Goal: Task Accomplishment & Management: Manage account settings

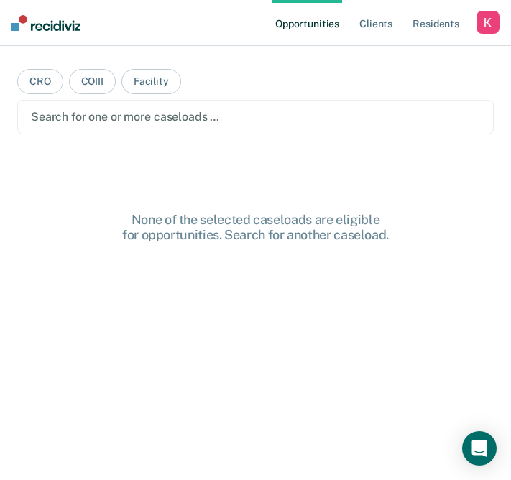
click at [485, 27] on div "button" at bounding box center [487, 22] width 23 height 23
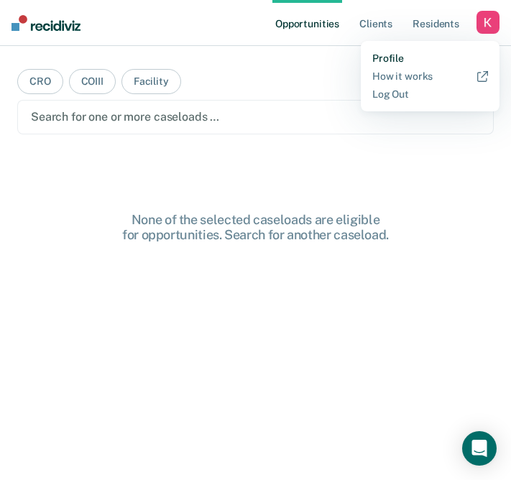
click at [387, 55] on link "Profile" at bounding box center [430, 58] width 116 height 12
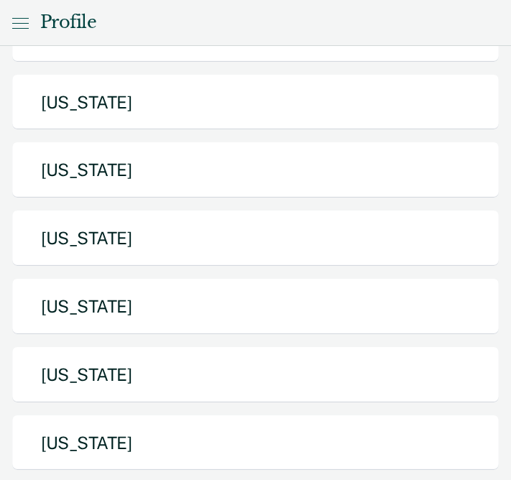
scroll to position [643, 0]
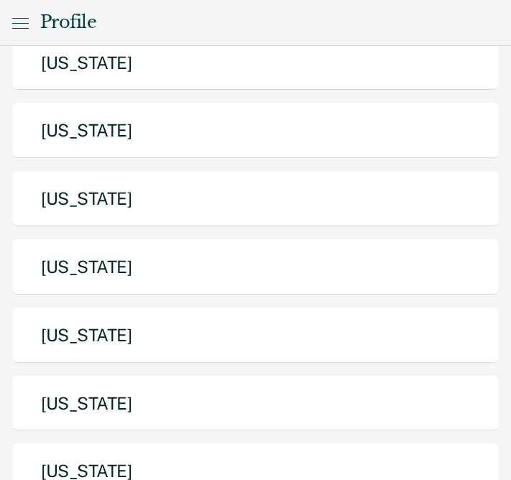
click at [230, 375] on button "[US_STATE]" at bounding box center [255, 403] width 488 height 57
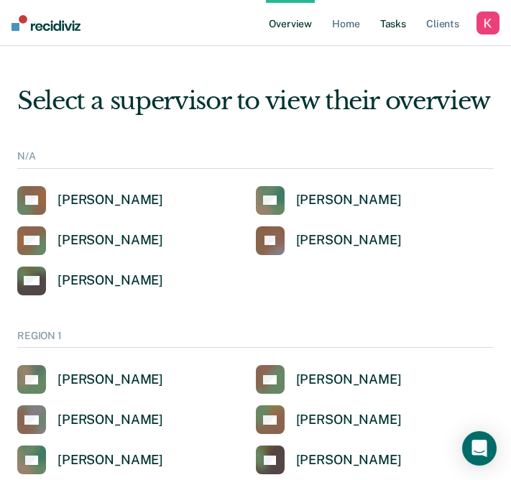
click at [387, 24] on link "Tasks" at bounding box center [393, 23] width 32 height 46
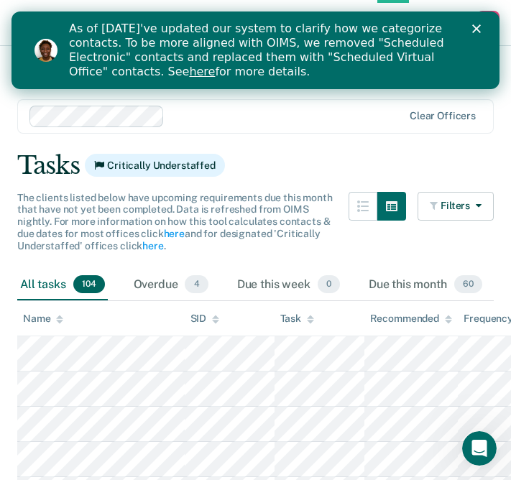
click at [192, 121] on div at bounding box center [286, 116] width 232 height 17
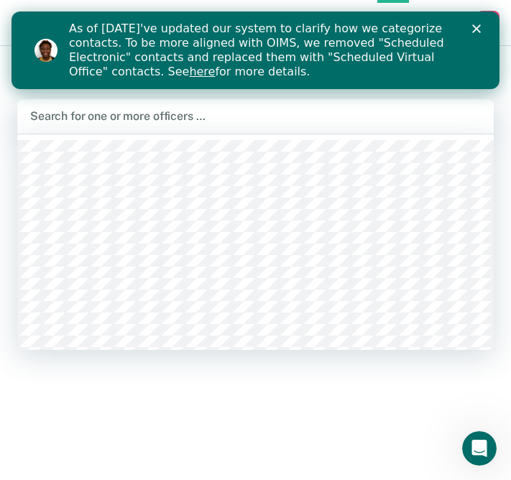
click at [167, 116] on div at bounding box center [255, 116] width 450 height 17
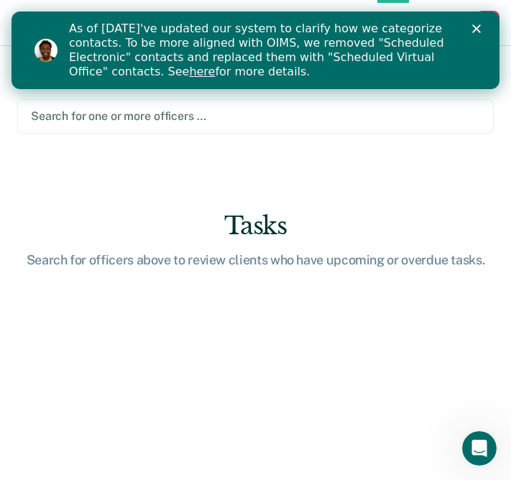
click at [136, 111] on div at bounding box center [255, 116] width 449 height 17
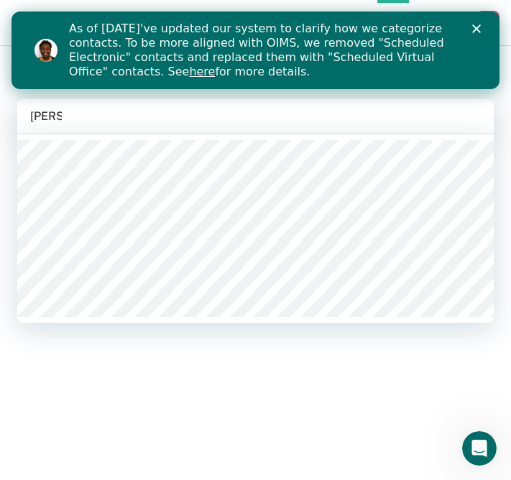
type input "[PERSON_NAME]"
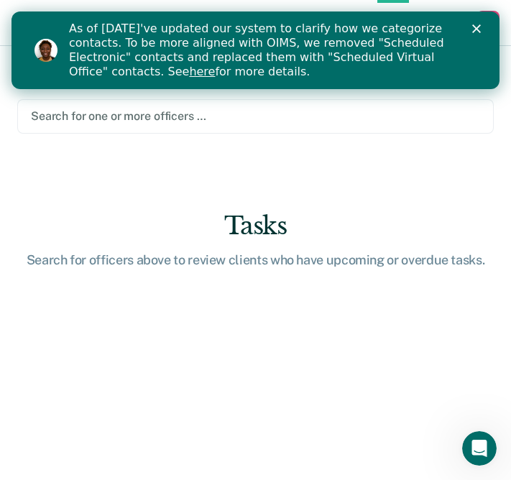
click at [199, 113] on div at bounding box center [255, 116] width 449 height 17
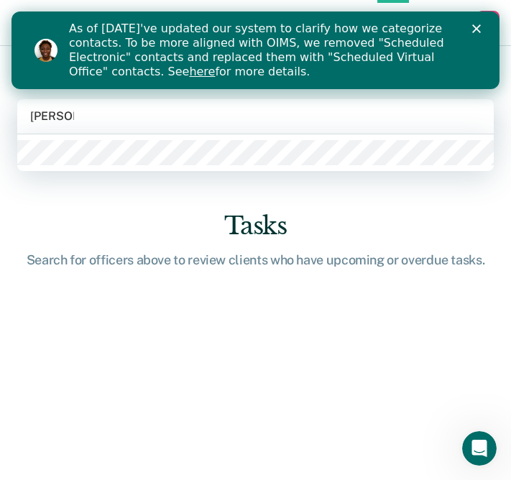
type input "[PERSON_NAME]"
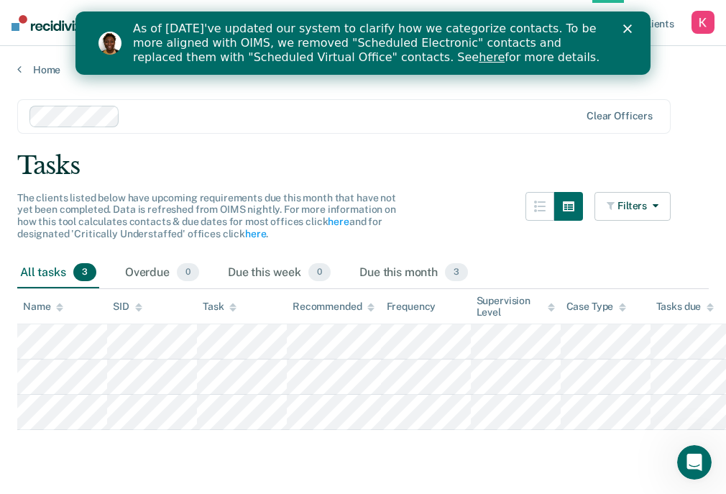
scroll to position [15, 0]
click at [150, 267] on div "Overdue 0" at bounding box center [162, 273] width 80 height 32
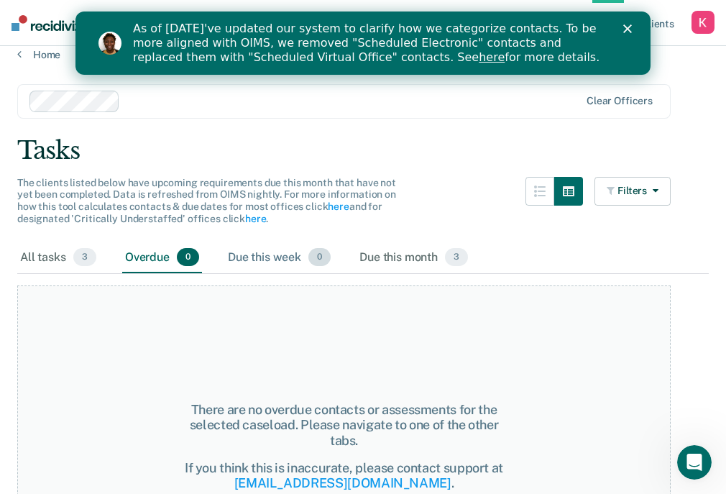
click at [245, 259] on div "Due this week 0" at bounding box center [279, 258] width 108 height 32
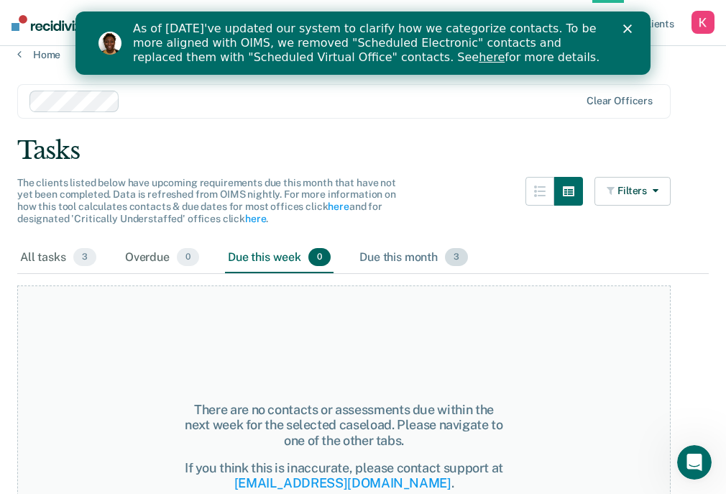
click at [370, 249] on div "Due this month 3" at bounding box center [413, 258] width 114 height 32
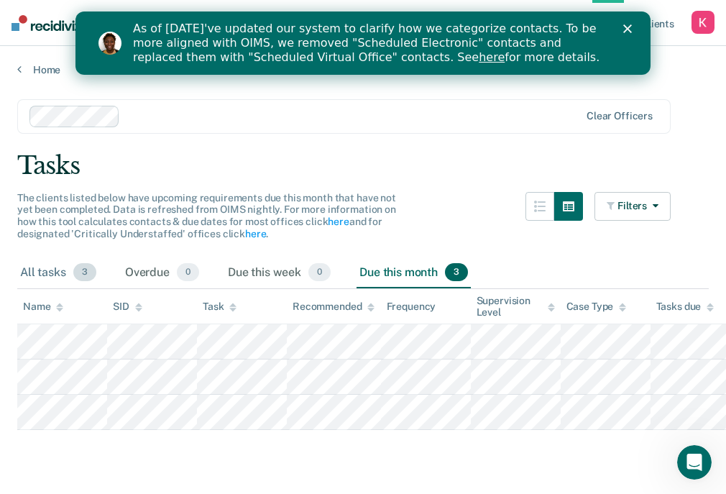
click at [57, 257] on div "All tasks 3" at bounding box center [58, 273] width 82 height 32
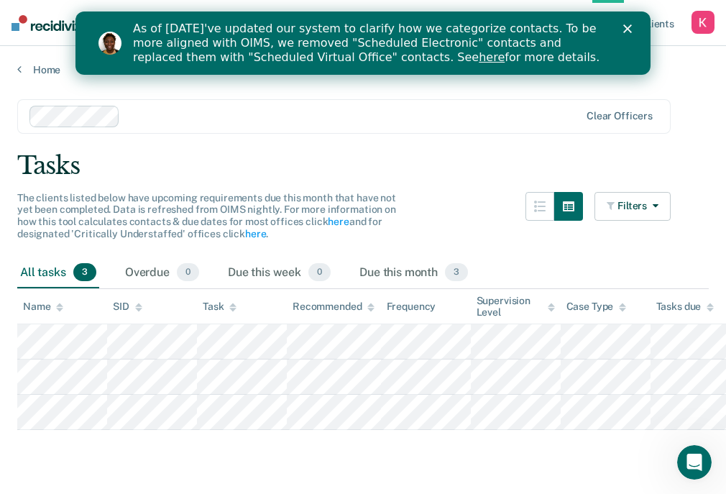
click at [476, 170] on main "Clear officers Tasks The clients listed below have upcoming requirements due th…" at bounding box center [363, 282] width 726 height 413
click at [510, 25] on icon "Close" at bounding box center [627, 28] width 9 height 9
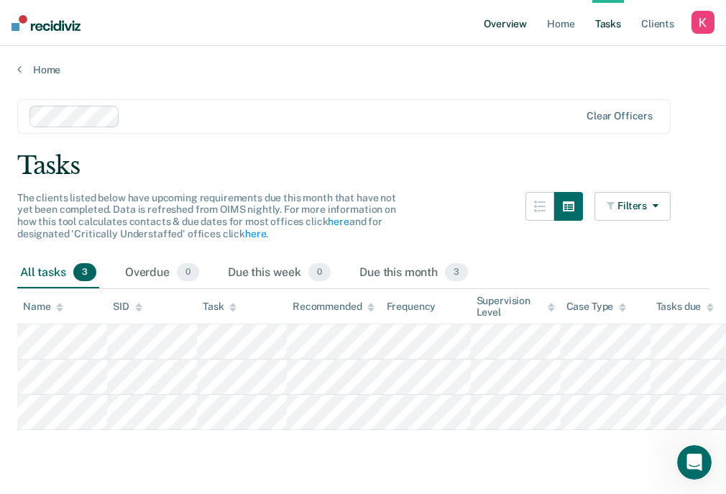
click at [510, 18] on link "Overview" at bounding box center [505, 23] width 49 height 46
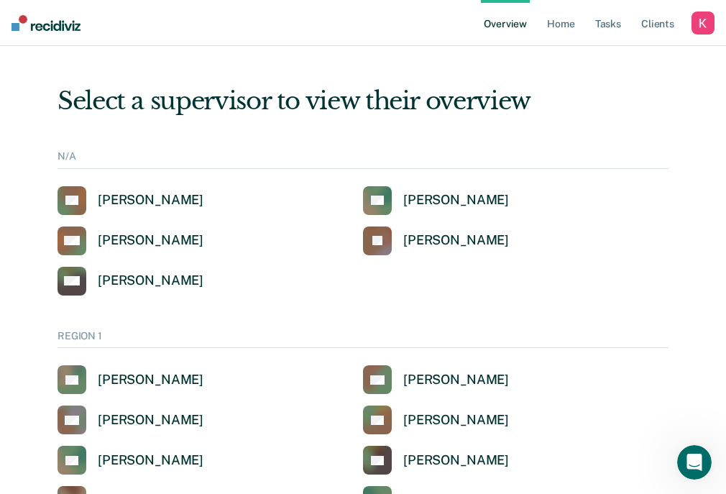
click at [510, 18] on ul "Overview Home Tasks Client s" at bounding box center [586, 23] width 211 height 46
click at [510, 23] on link "Home" at bounding box center [560, 23] width 33 height 46
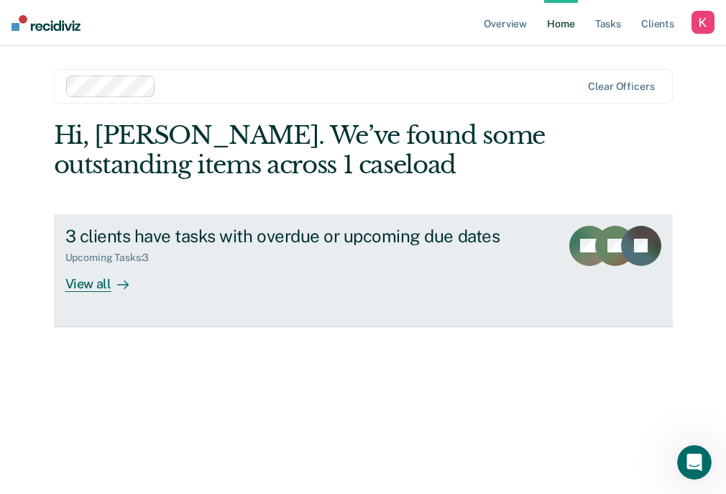
click at [375, 249] on div "Upcoming Tasks : 3" at bounding box center [307, 255] width 484 height 18
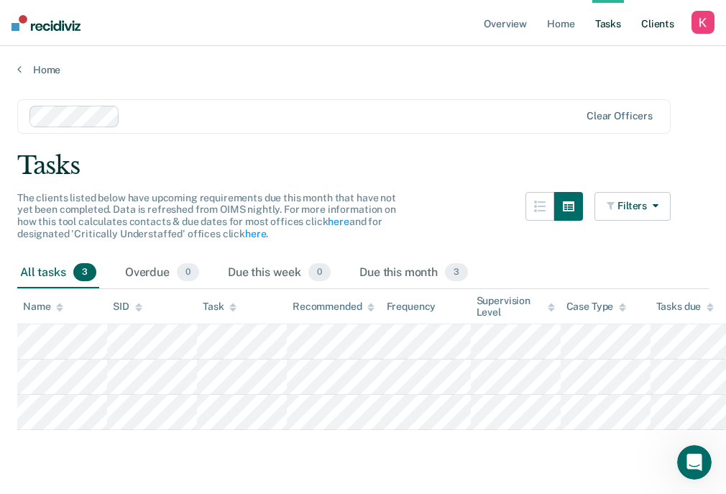
click at [510, 17] on link "Client s" at bounding box center [657, 23] width 39 height 46
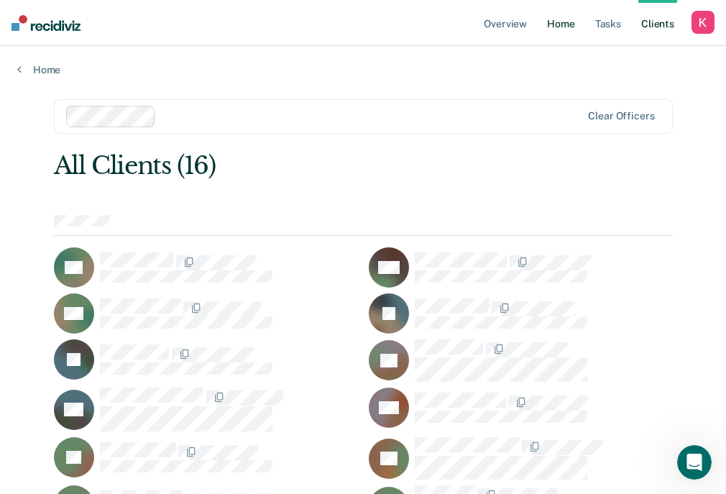
click at [510, 28] on link "Home" at bounding box center [560, 23] width 33 height 46
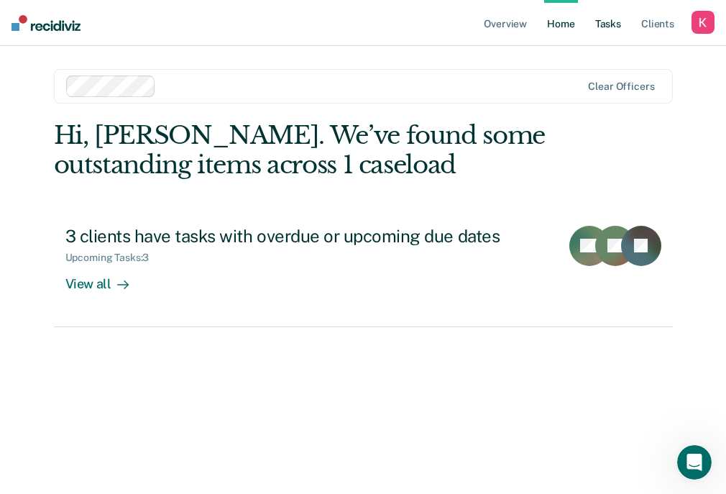
click at [510, 29] on link "Tasks" at bounding box center [608, 23] width 32 height 46
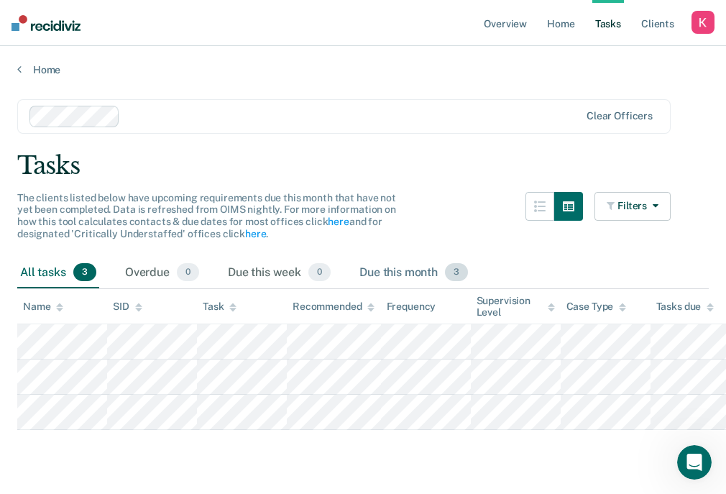
scroll to position [15, 0]
click at [510, 22] on link "Home" at bounding box center [560, 23] width 33 height 46
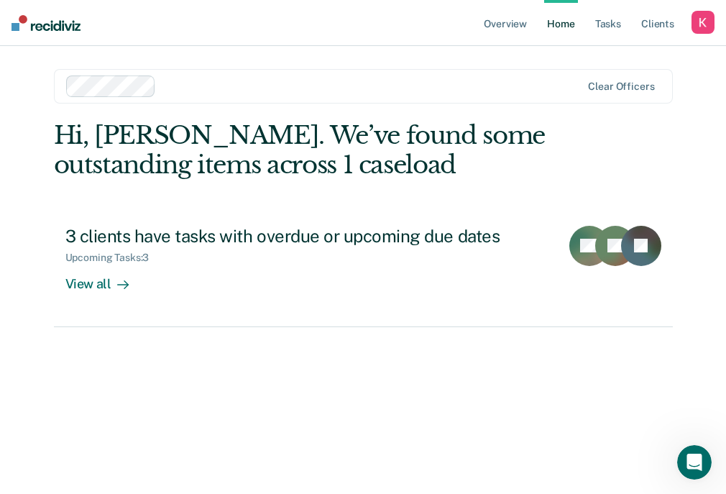
click at [235, 95] on div at bounding box center [324, 86] width 517 height 22
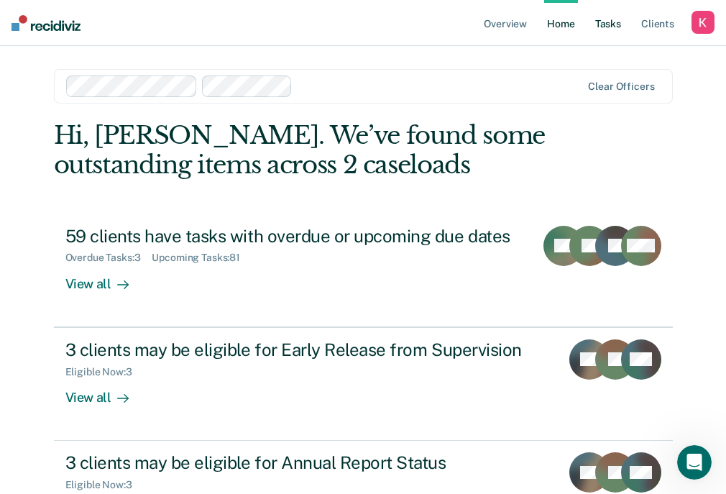
click at [510, 19] on link "Tasks" at bounding box center [608, 23] width 32 height 46
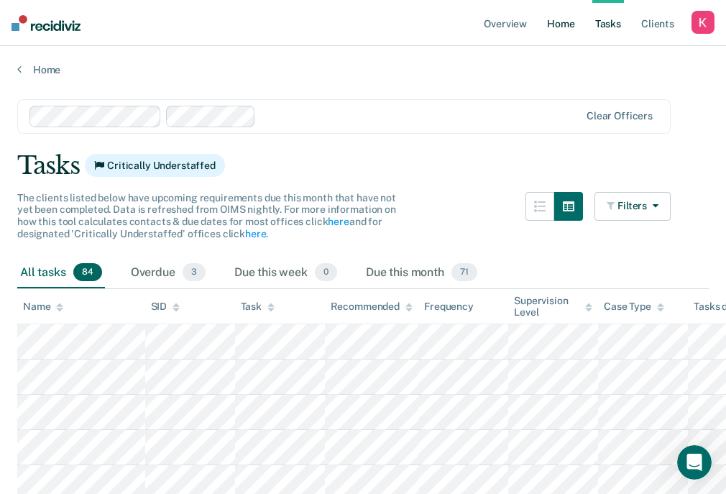
click at [510, 32] on link "Home" at bounding box center [560, 23] width 33 height 46
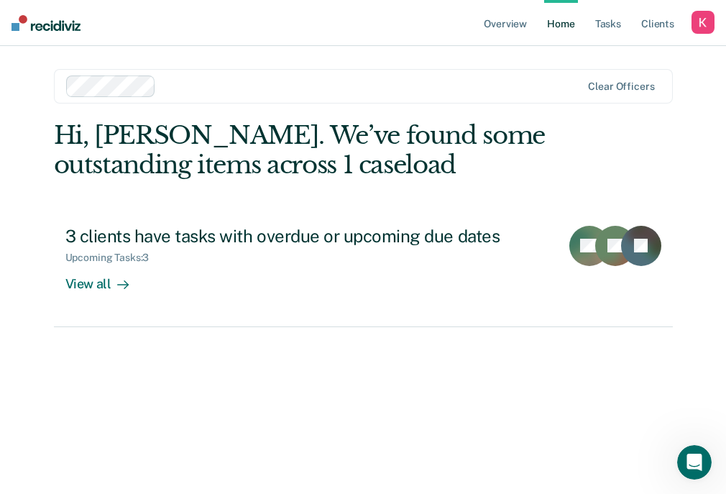
click at [329, 107] on main "Clear officers Hi, [PERSON_NAME]. We’ve found some outstanding items across 1 c…" at bounding box center [363, 252] width 653 height 413
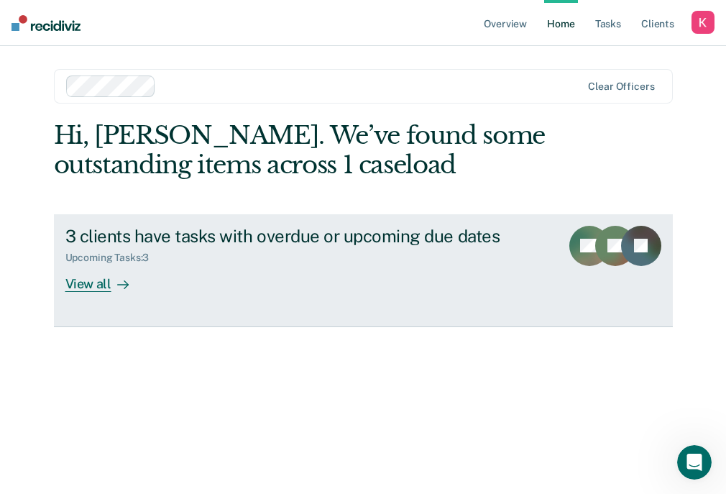
click at [254, 302] on link "3 clients have tasks with overdue or upcoming due dates Upcoming Tasks : 3 View…" at bounding box center [363, 270] width 619 height 113
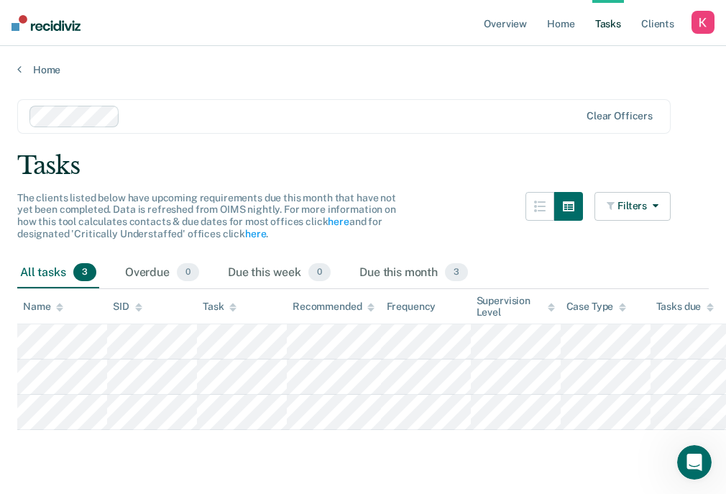
click at [285, 142] on main "Clear officers Tasks The clients listed below have upcoming requirements due th…" at bounding box center [363, 282] width 726 height 413
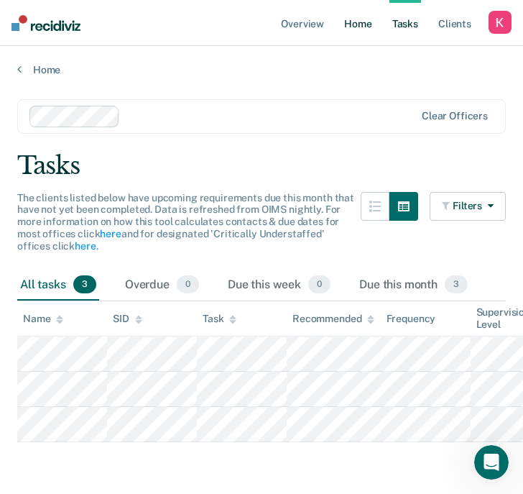
click at [350, 22] on link "Home" at bounding box center [357, 23] width 33 height 46
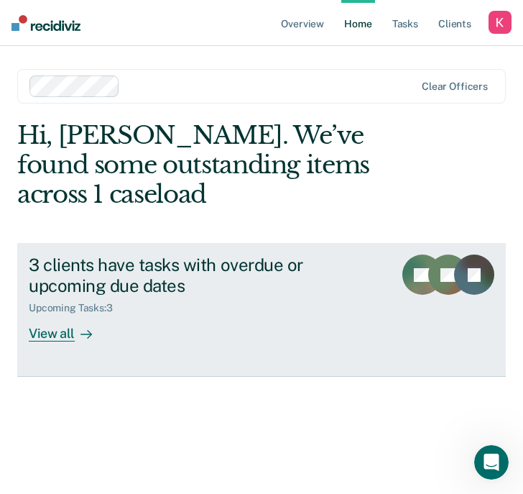
click at [199, 303] on div "Upcoming Tasks : 3" at bounding box center [205, 305] width 353 height 18
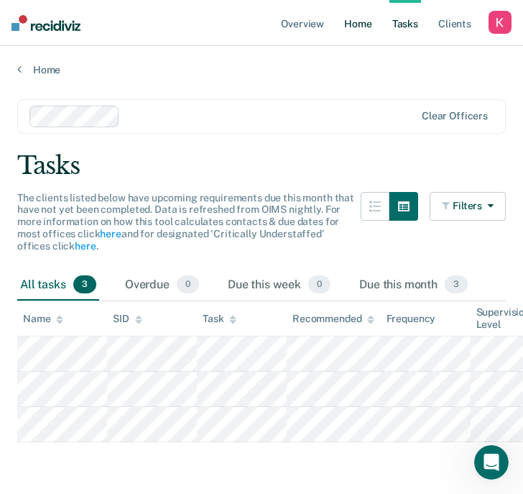
click at [363, 32] on link "Home" at bounding box center [357, 23] width 33 height 46
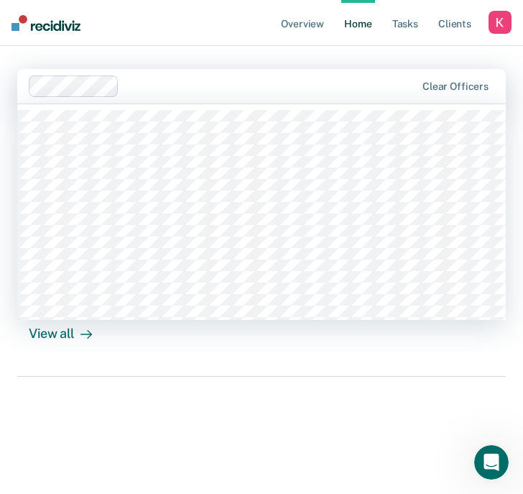
click at [235, 85] on div at bounding box center [270, 86] width 290 height 17
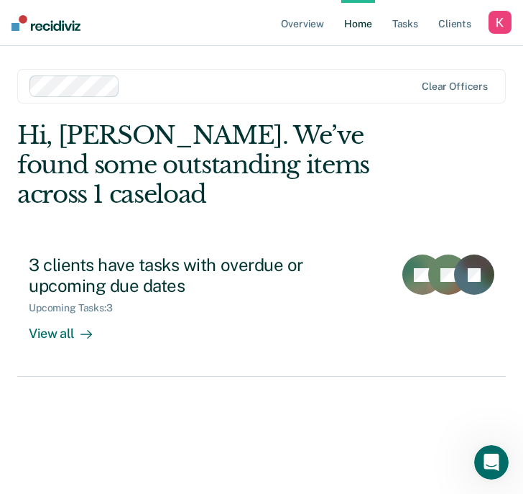
click at [146, 88] on div at bounding box center [270, 86] width 289 height 17
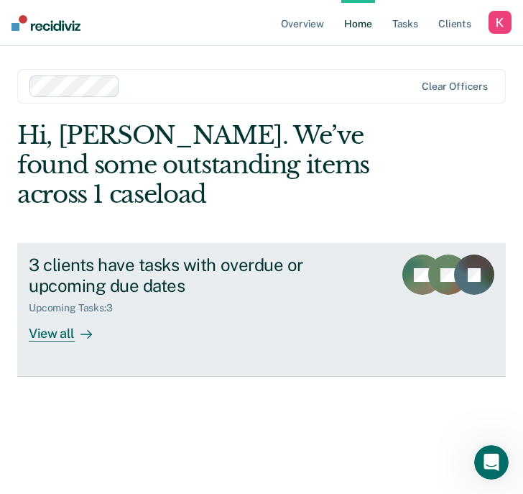
click at [95, 283] on div "3 clients have tasks with overdue or upcoming due dates" at bounding box center [205, 275] width 353 height 42
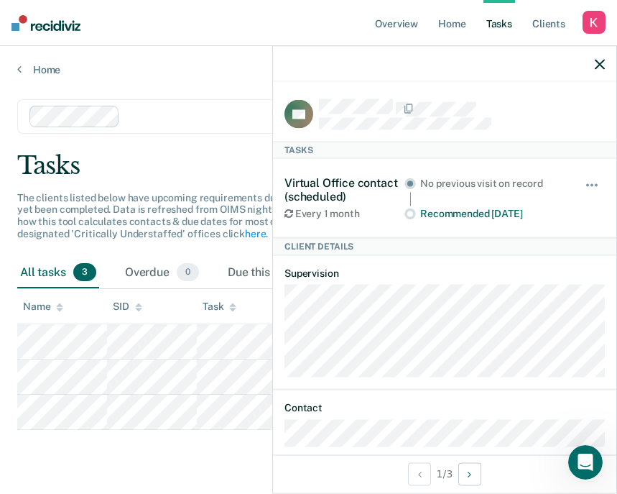
scroll to position [19, 0]
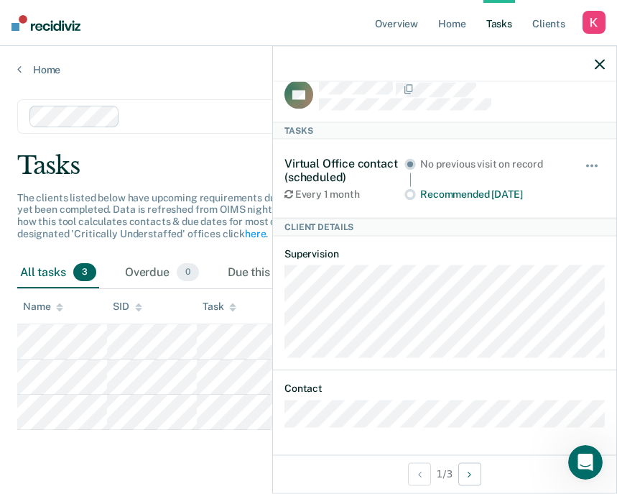
click at [510, 65] on icon "button" at bounding box center [600, 64] width 10 height 10
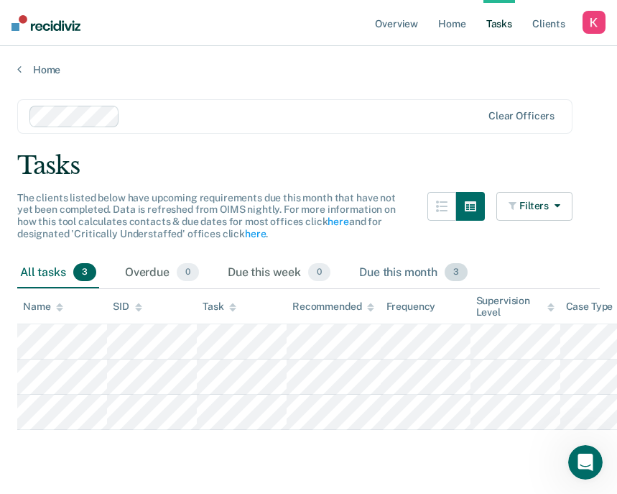
click at [430, 270] on div "Due this month 3" at bounding box center [413, 273] width 114 height 32
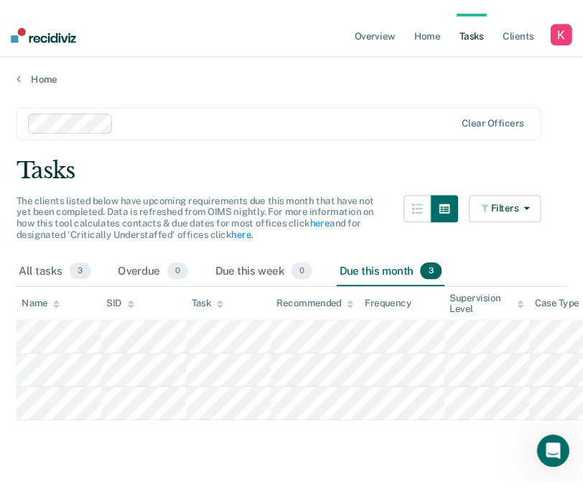
scroll to position [15, 0]
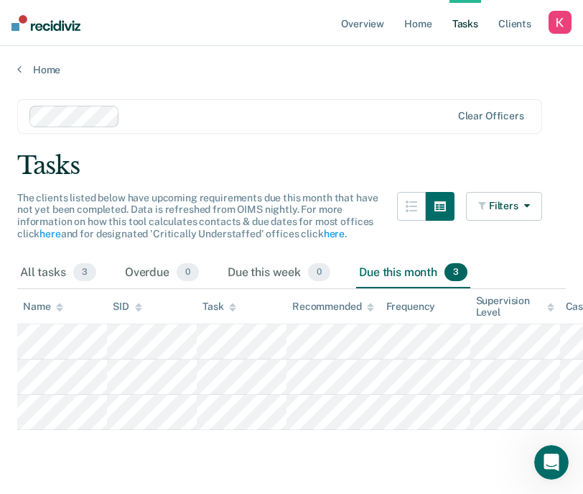
click at [510, 23] on div "button" at bounding box center [560, 22] width 23 height 23
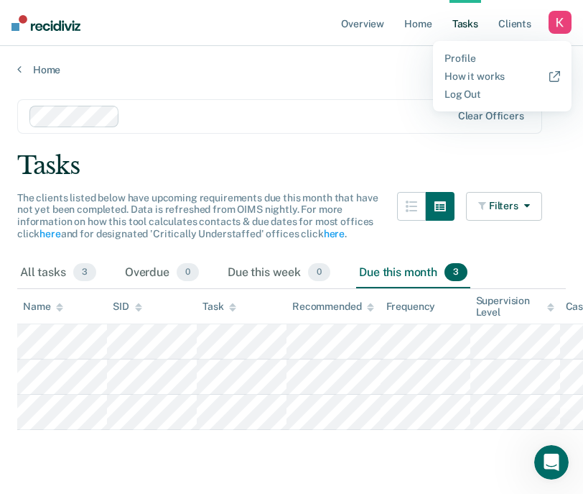
click at [348, 130] on main "Clear officers Tasks The clients listed below have upcoming requirements due th…" at bounding box center [291, 282] width 583 height 413
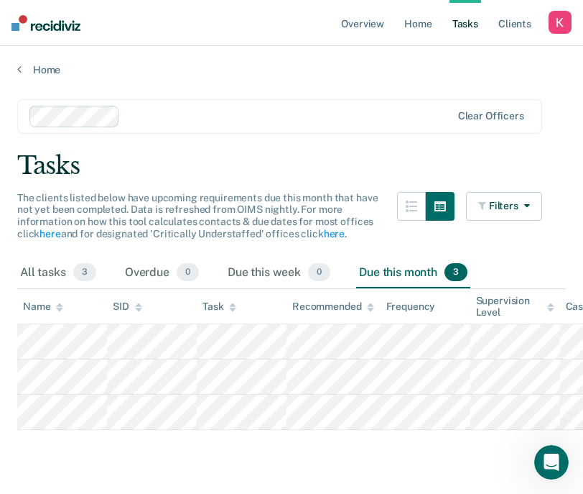
click at [510, 28] on div "button" at bounding box center [560, 22] width 23 height 23
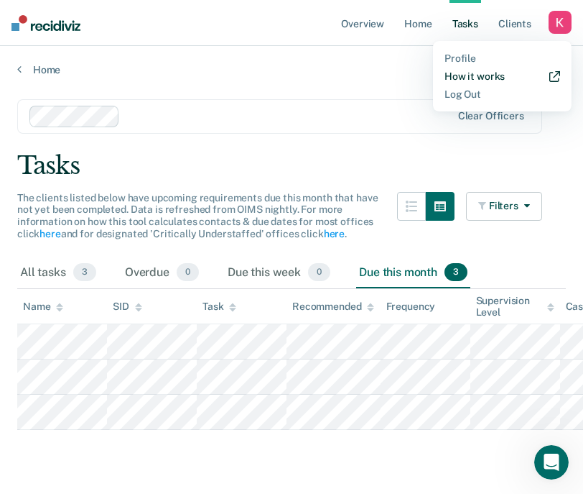
click at [479, 74] on link "How it works" at bounding box center [503, 76] width 116 height 12
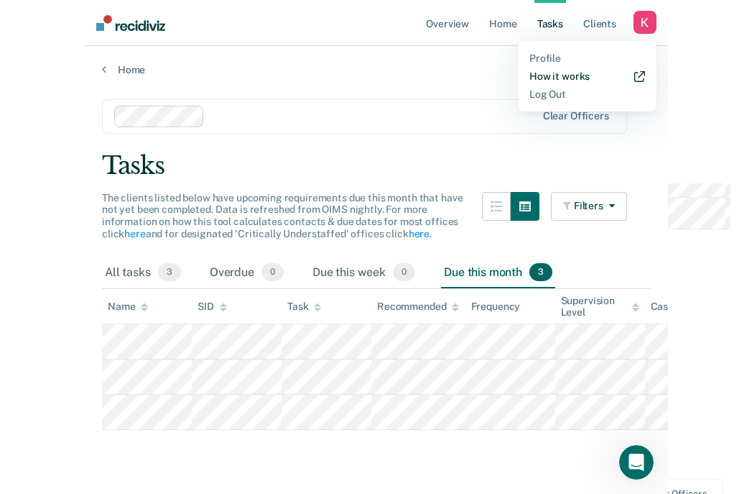
scroll to position [0, 0]
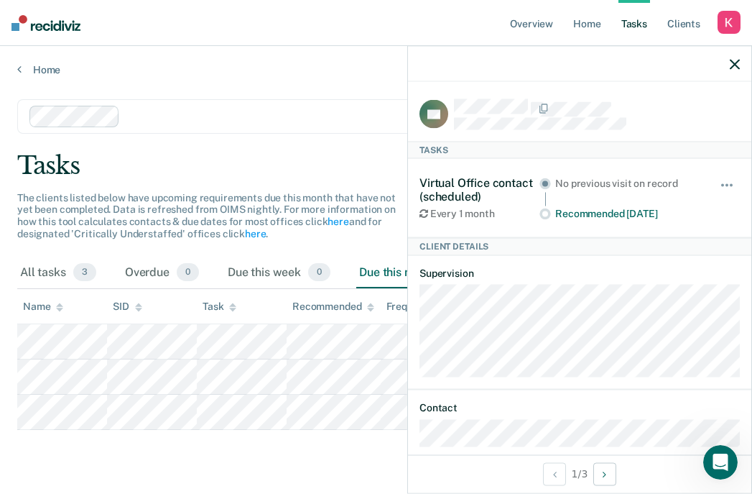
click at [510, 182] on div "No previous visit on record" at bounding box center [627, 183] width 144 height 12
click at [510, 184] on div "No previous visit on record" at bounding box center [627, 183] width 144 height 12
drag, startPoint x: 550, startPoint y: 177, endPoint x: 639, endPoint y: 177, distance: 89.1
click at [510, 177] on div "No previous visit on record Recommended [DATE]" at bounding box center [620, 198] width 160 height 44
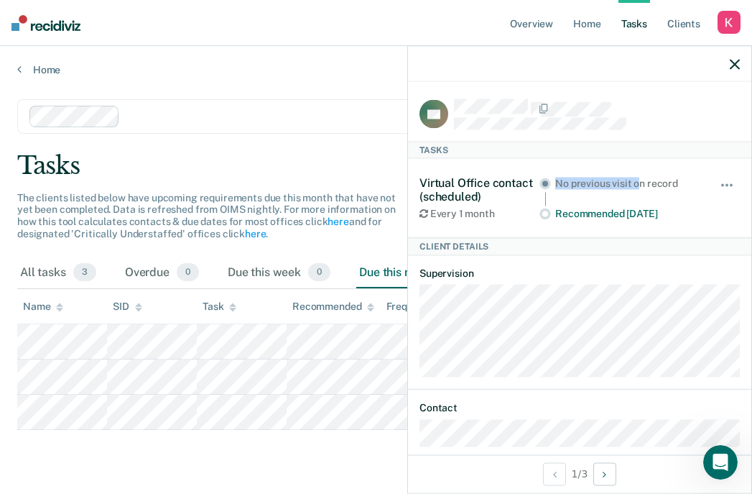
click at [510, 177] on div "No previous visit on record" at bounding box center [627, 183] width 144 height 12
click at [510, 185] on button "button" at bounding box center [728, 192] width 24 height 23
click at [510, 172] on div "Virtual Office contact (scheduled) Every 1 month No previous visit on record Re…" at bounding box center [580, 198] width 320 height 78
click at [510, 181] on button "button" at bounding box center [728, 192] width 24 height 23
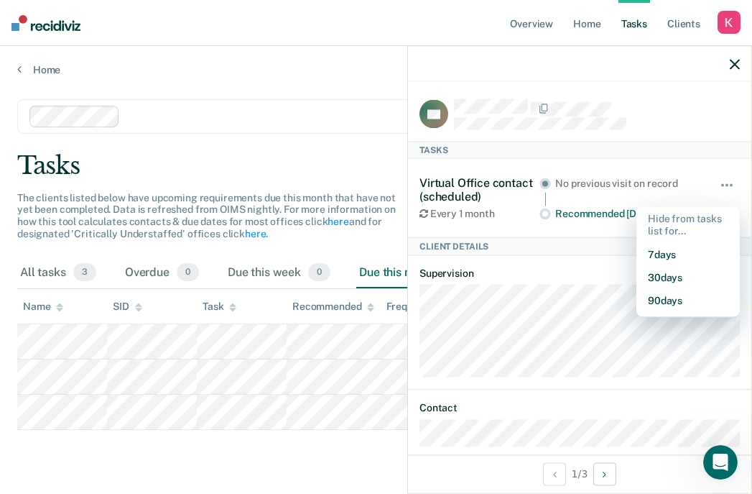
click at [510, 181] on div "No previous visit on record" at bounding box center [627, 183] width 144 height 12
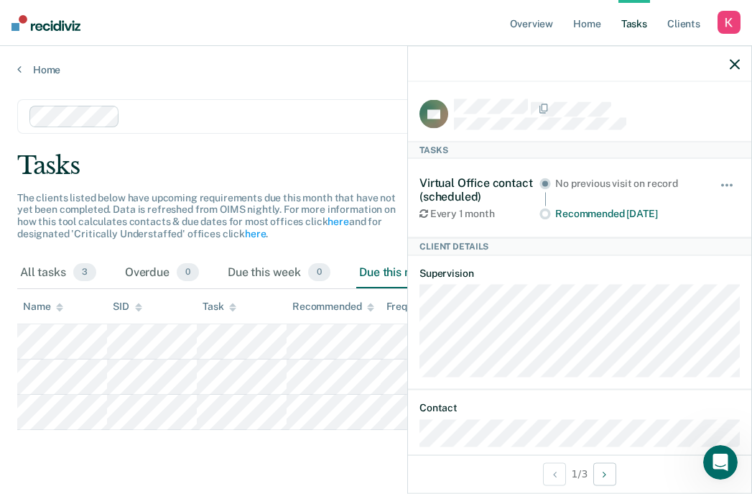
scroll to position [19, 0]
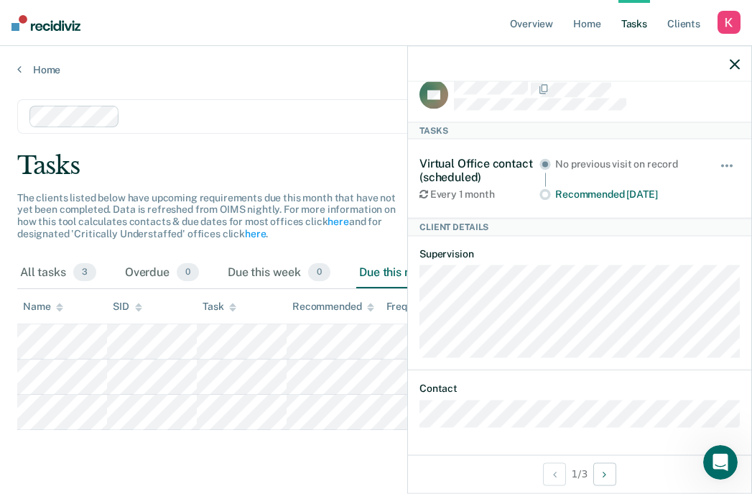
drag, startPoint x: 418, startPoint y: 282, endPoint x: 519, endPoint y: 368, distance: 132.6
click at [510, 368] on div "PB Tasks Virtual Office contact (scheduled) Every 1 month No previous visit on …" at bounding box center [579, 268] width 343 height 372
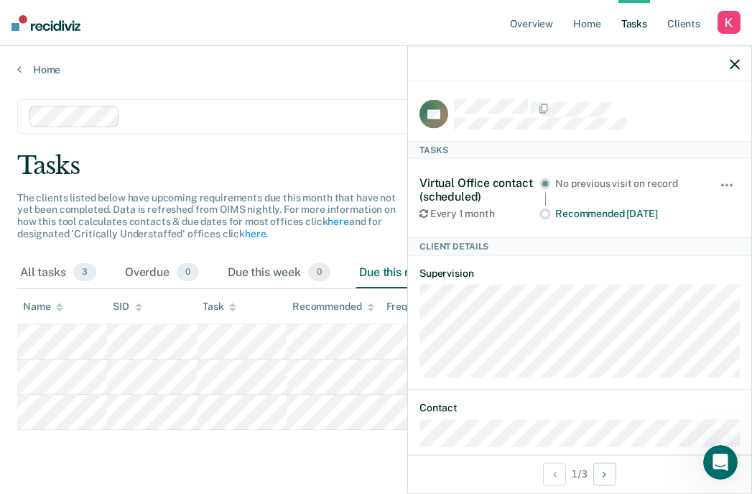
click at [510, 63] on icon "button" at bounding box center [735, 64] width 10 height 10
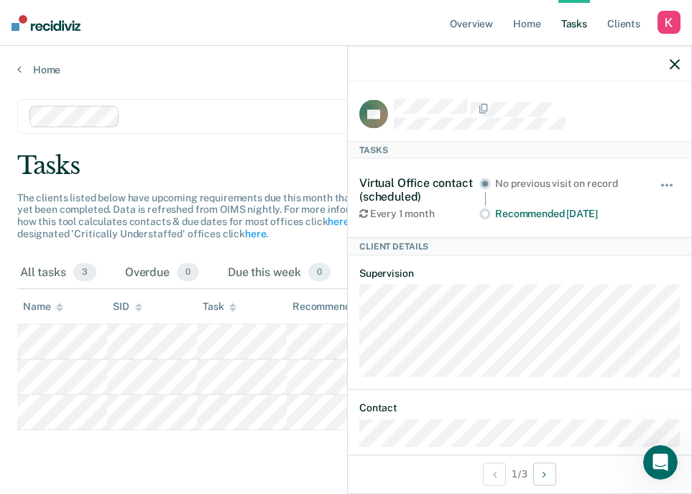
click at [510, 63] on icon "button" at bounding box center [675, 64] width 10 height 10
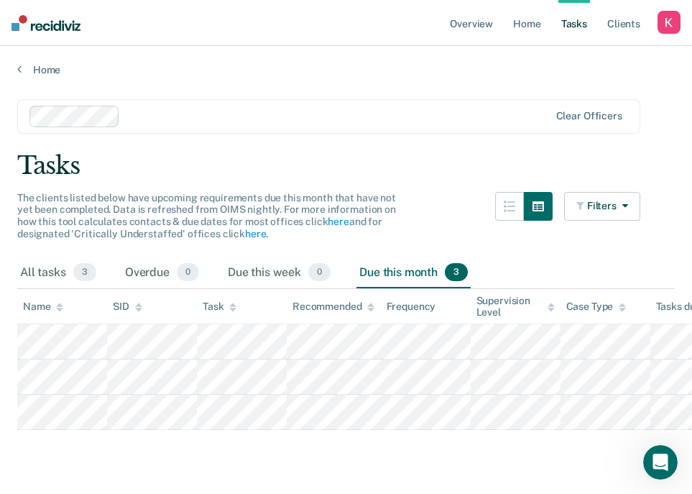
click at [271, 170] on div "Tasks" at bounding box center [345, 165] width 657 height 29
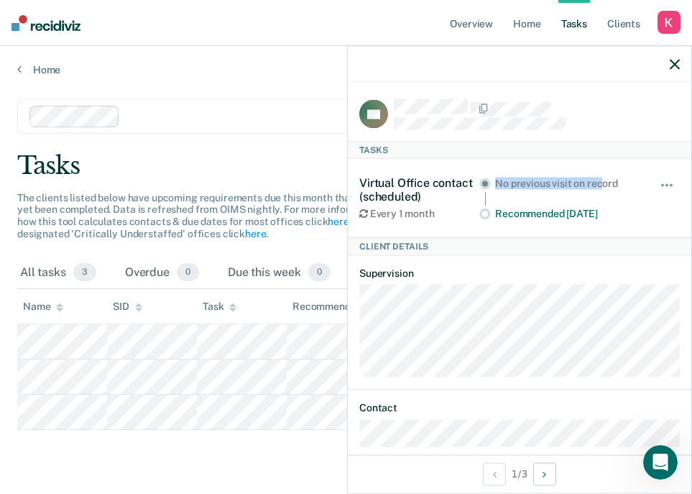
drag, startPoint x: 507, startPoint y: 172, endPoint x: 601, endPoint y: 178, distance: 95.1
click at [510, 178] on div "Virtual Office contact (scheduled) Every 1 month No previous visit on record Re…" at bounding box center [519, 198] width 320 height 78
click at [510, 188] on div "No previous visit on record" at bounding box center [567, 189] width 144 height 24
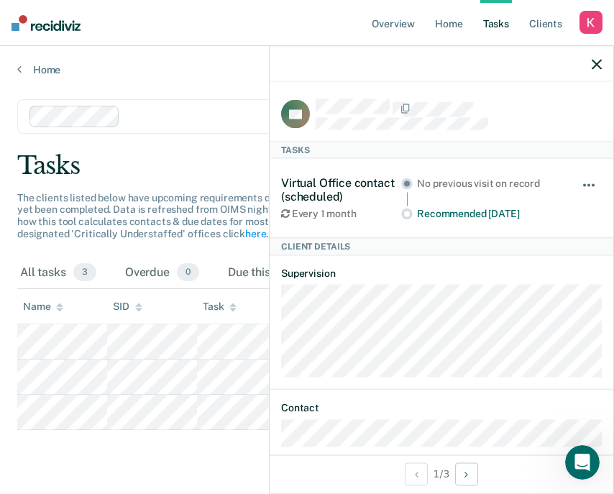
click at [510, 184] on span "button" at bounding box center [584, 185] width 3 height 3
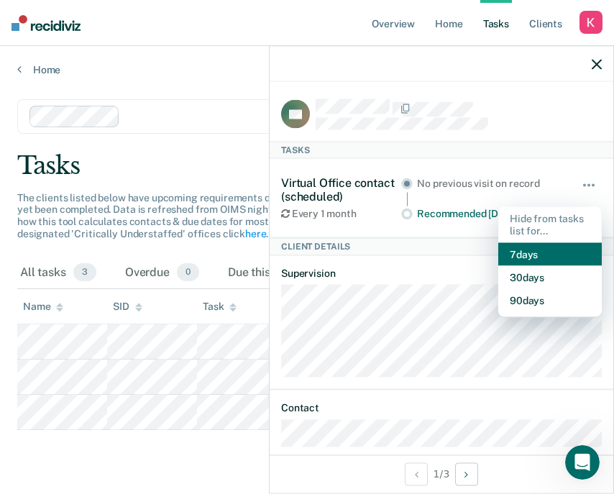
click at [510, 249] on button "7 days" at bounding box center [549, 253] width 103 height 23
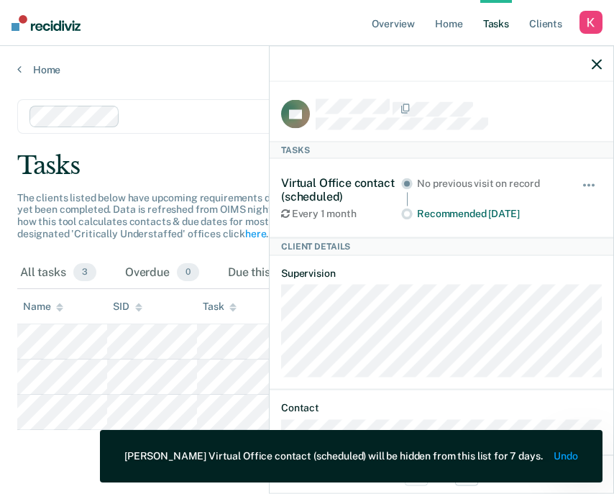
click at [510, 454] on button "Undo" at bounding box center [566, 456] width 24 height 12
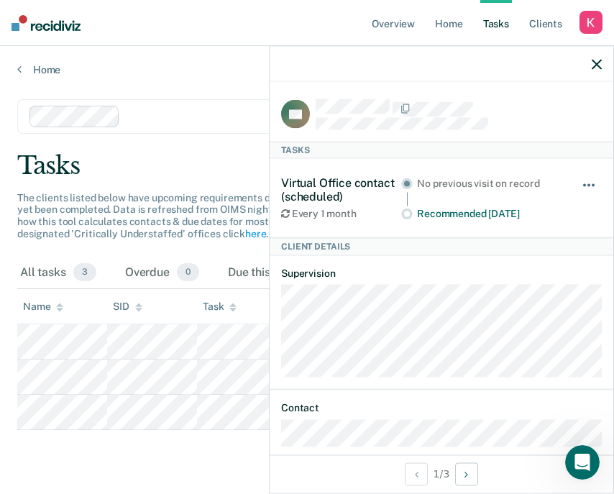
click at [510, 184] on span "button" at bounding box center [588, 185] width 3 height 3
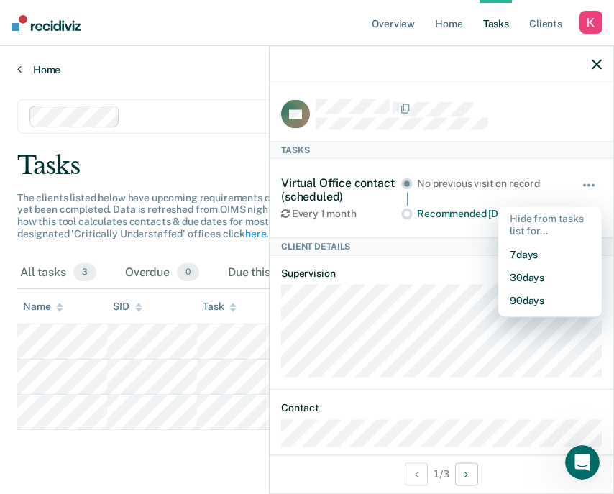
click at [216, 70] on link "Home" at bounding box center [306, 69] width 579 height 13
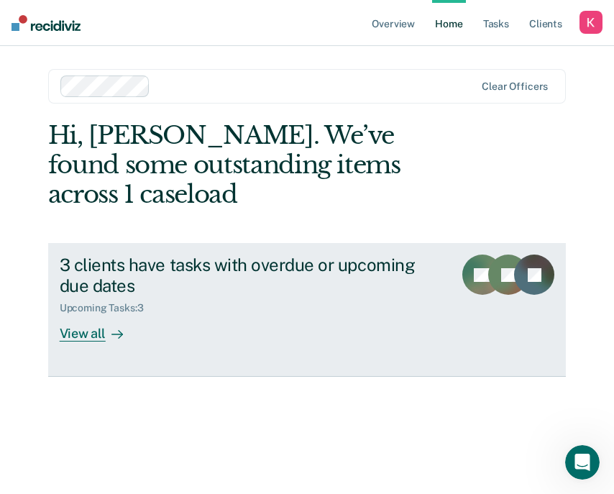
click at [364, 299] on div "3 clients have tasks with overdue or upcoming due dates Upcoming Tasks : 3 View…" at bounding box center [268, 297] width 417 height 87
